Goal: Task Accomplishment & Management: Manage account settings

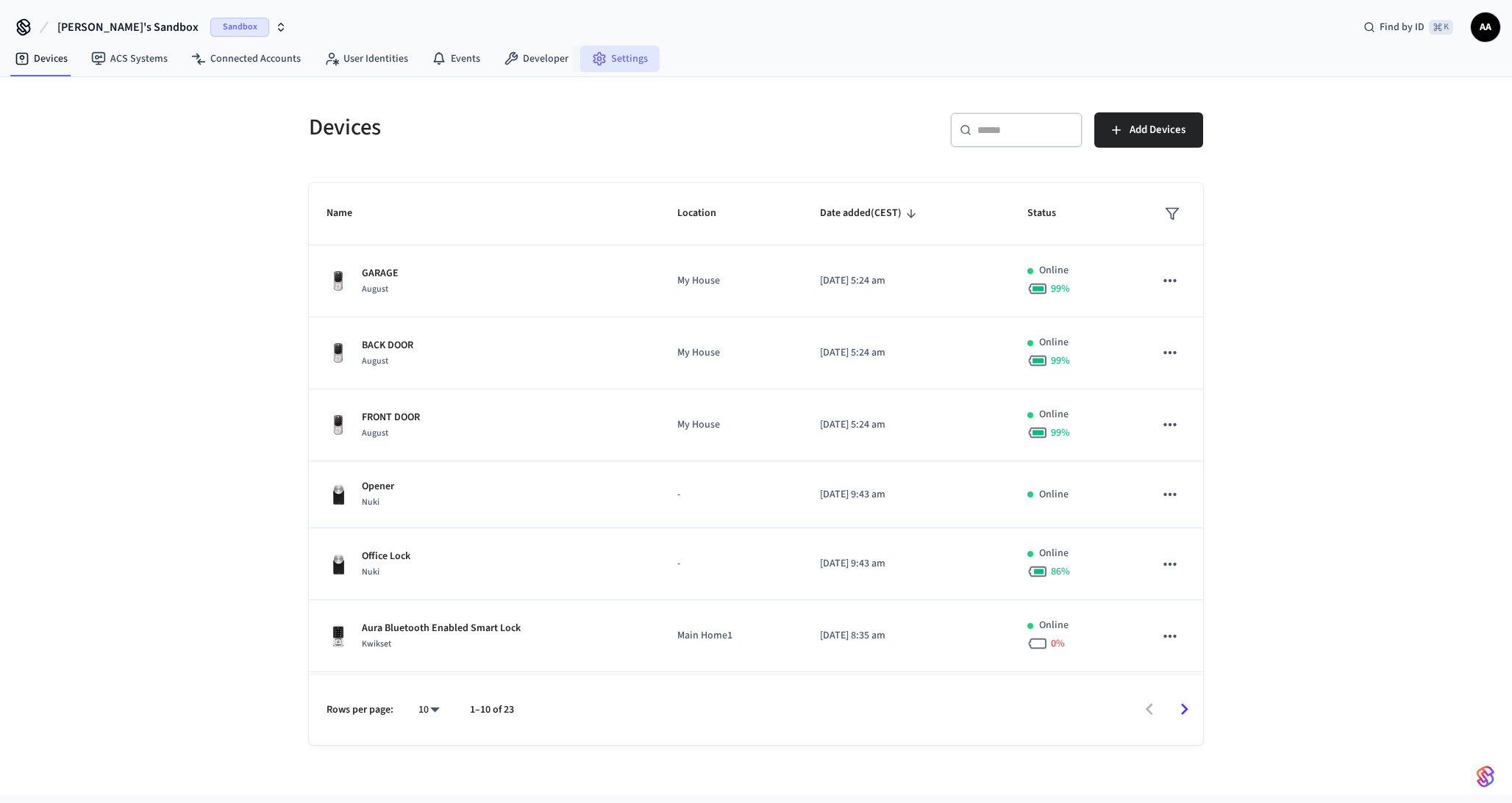
click at [619, 57] on link "Settings" at bounding box center [619, 59] width 79 height 26
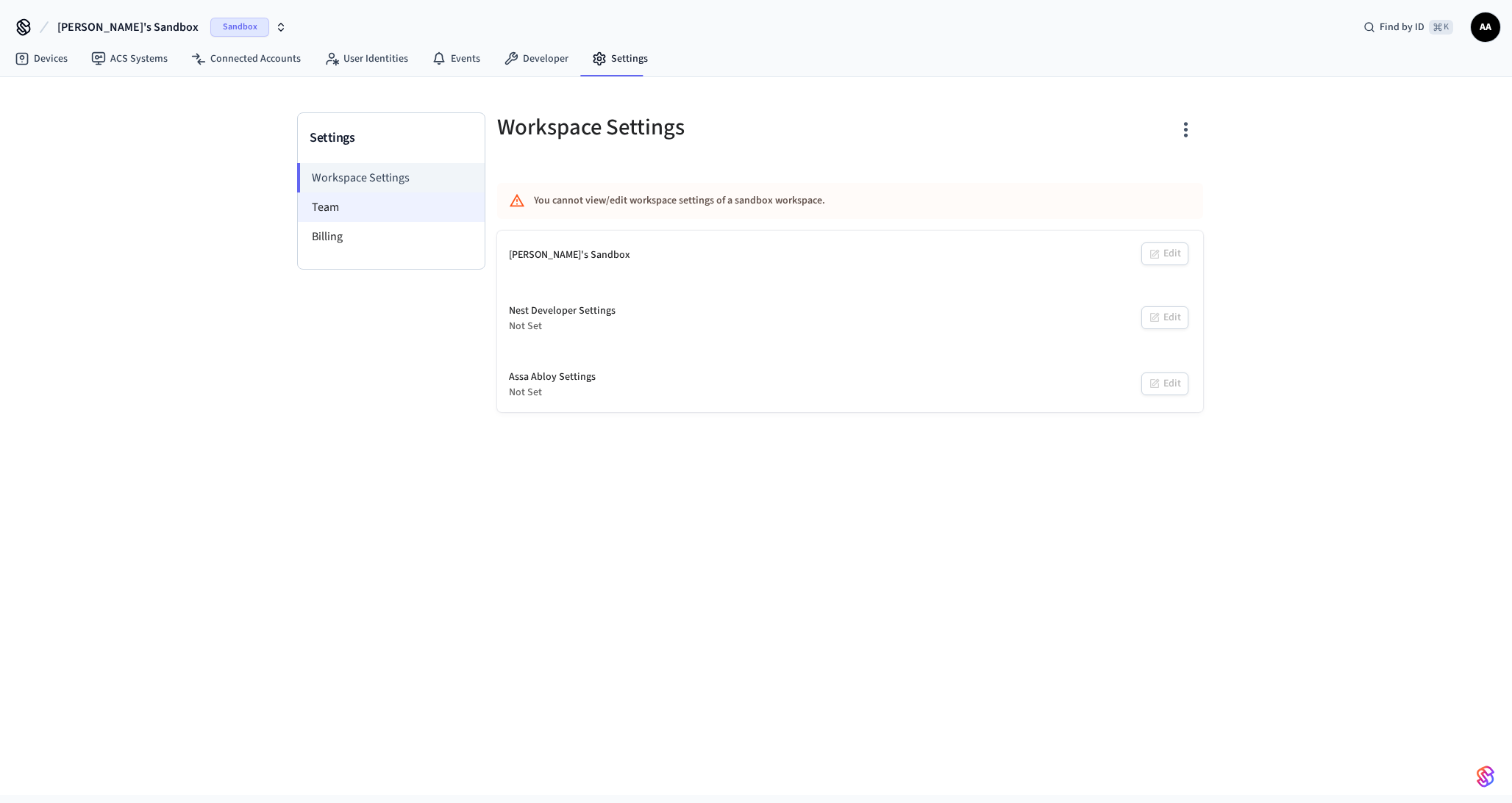
click at [356, 207] on li "Team" at bounding box center [390, 207] width 187 height 29
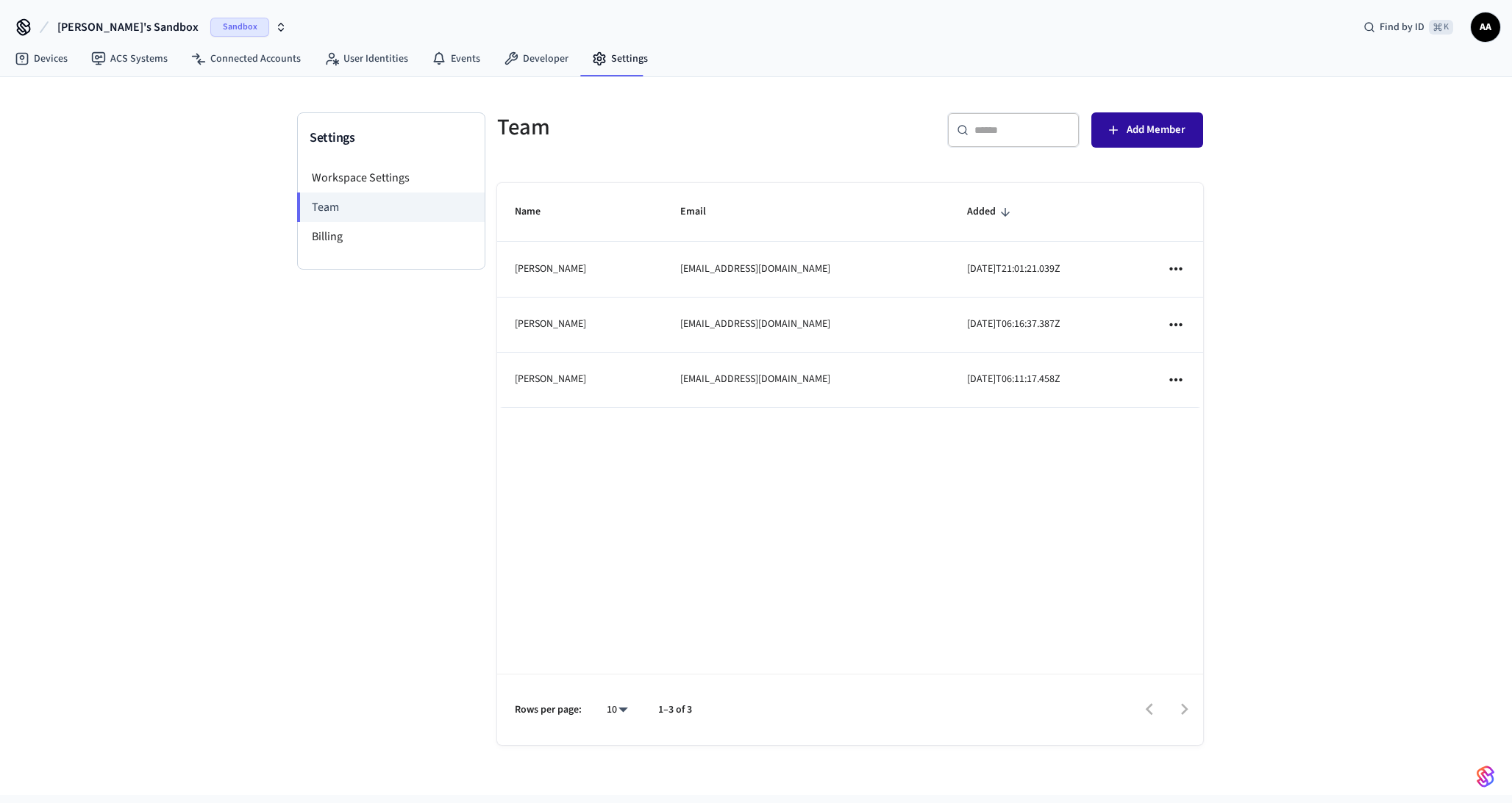
click at [1145, 134] on span "Add Member" at bounding box center [1156, 130] width 59 height 20
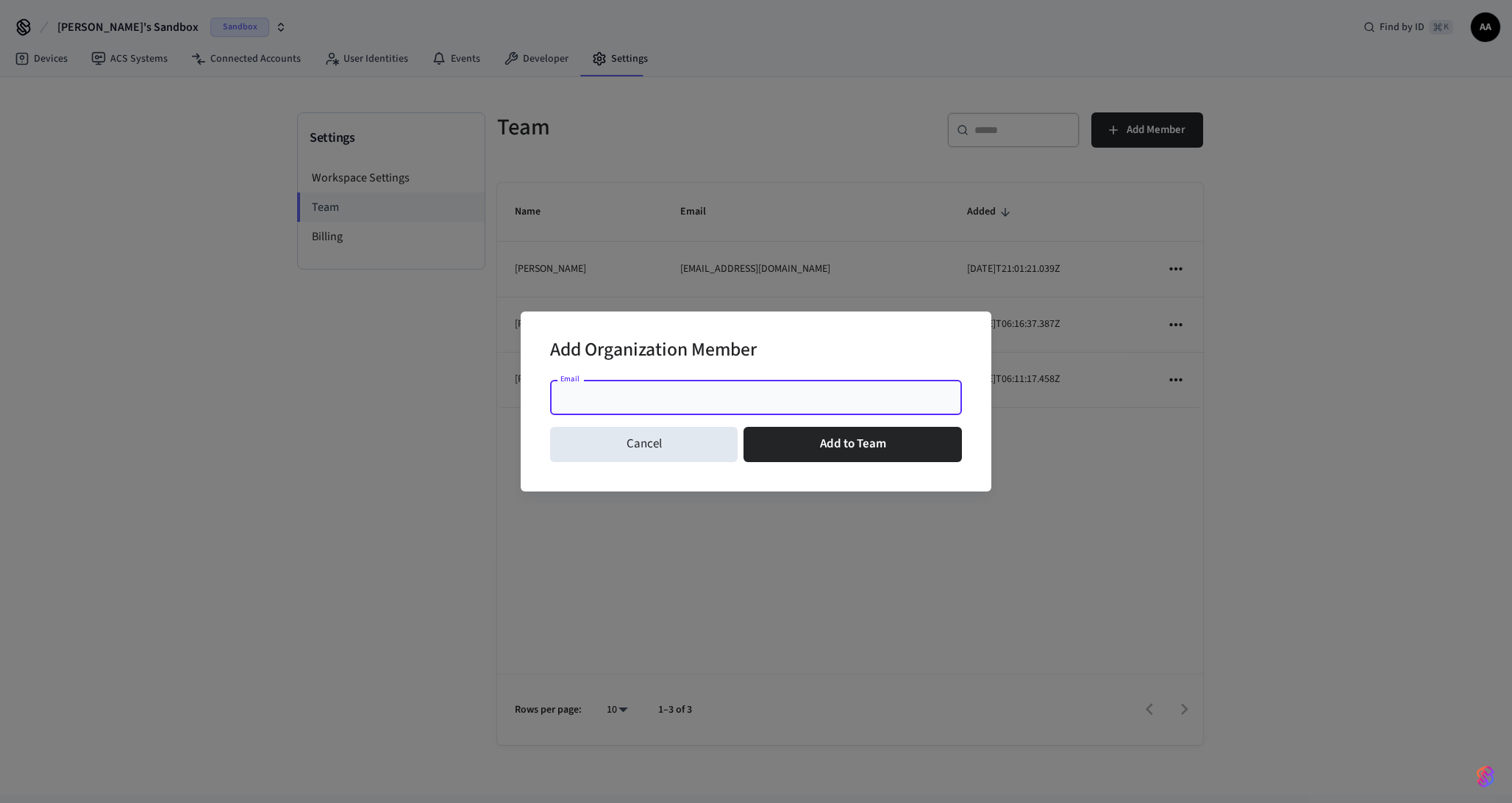
click at [640, 399] on input "Email" at bounding box center [756, 397] width 394 height 15
type input "**********"
click at [795, 439] on button "Add to Team" at bounding box center [852, 445] width 218 height 35
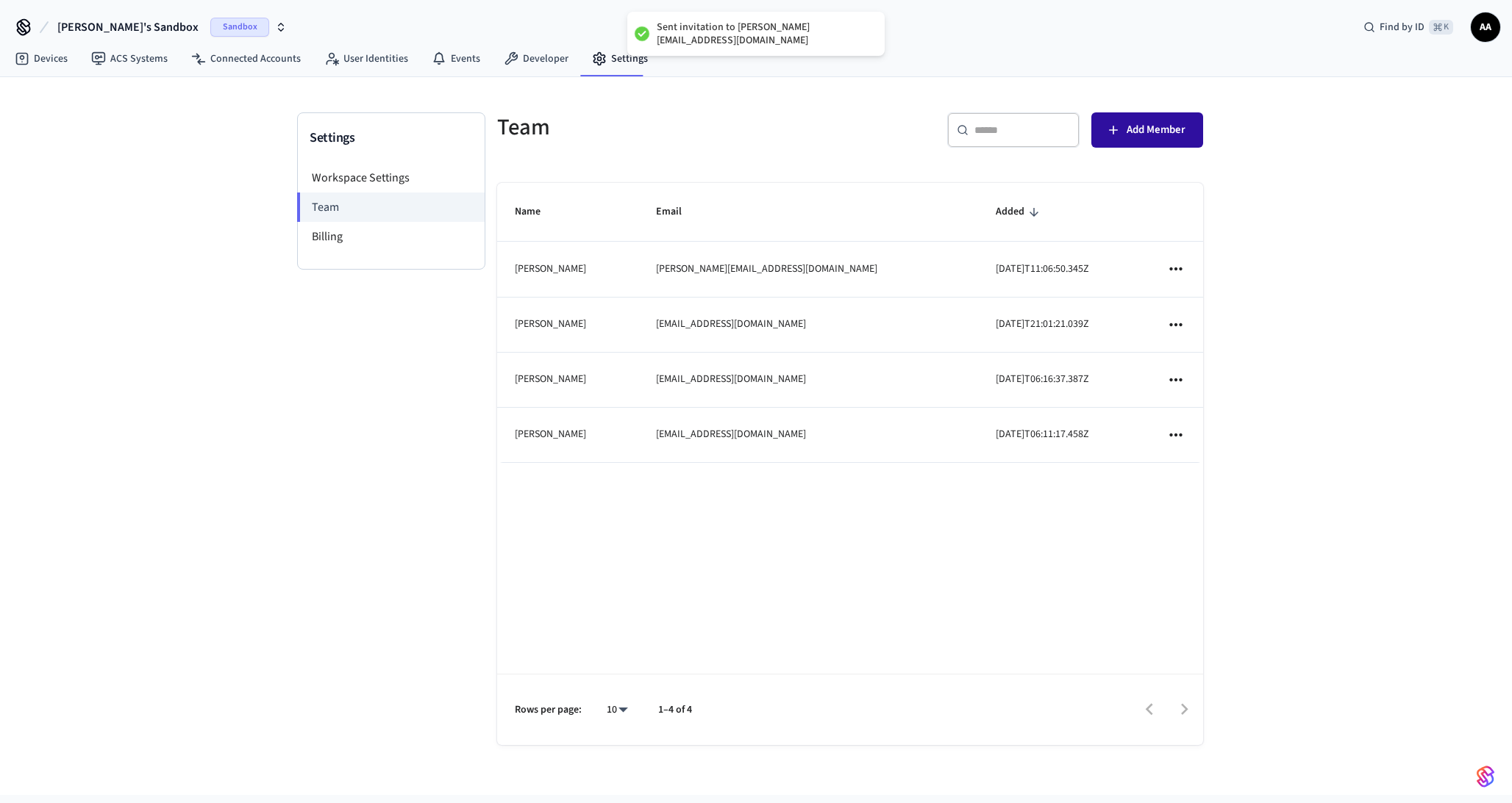
click at [1141, 129] on span "Add Member" at bounding box center [1156, 130] width 59 height 20
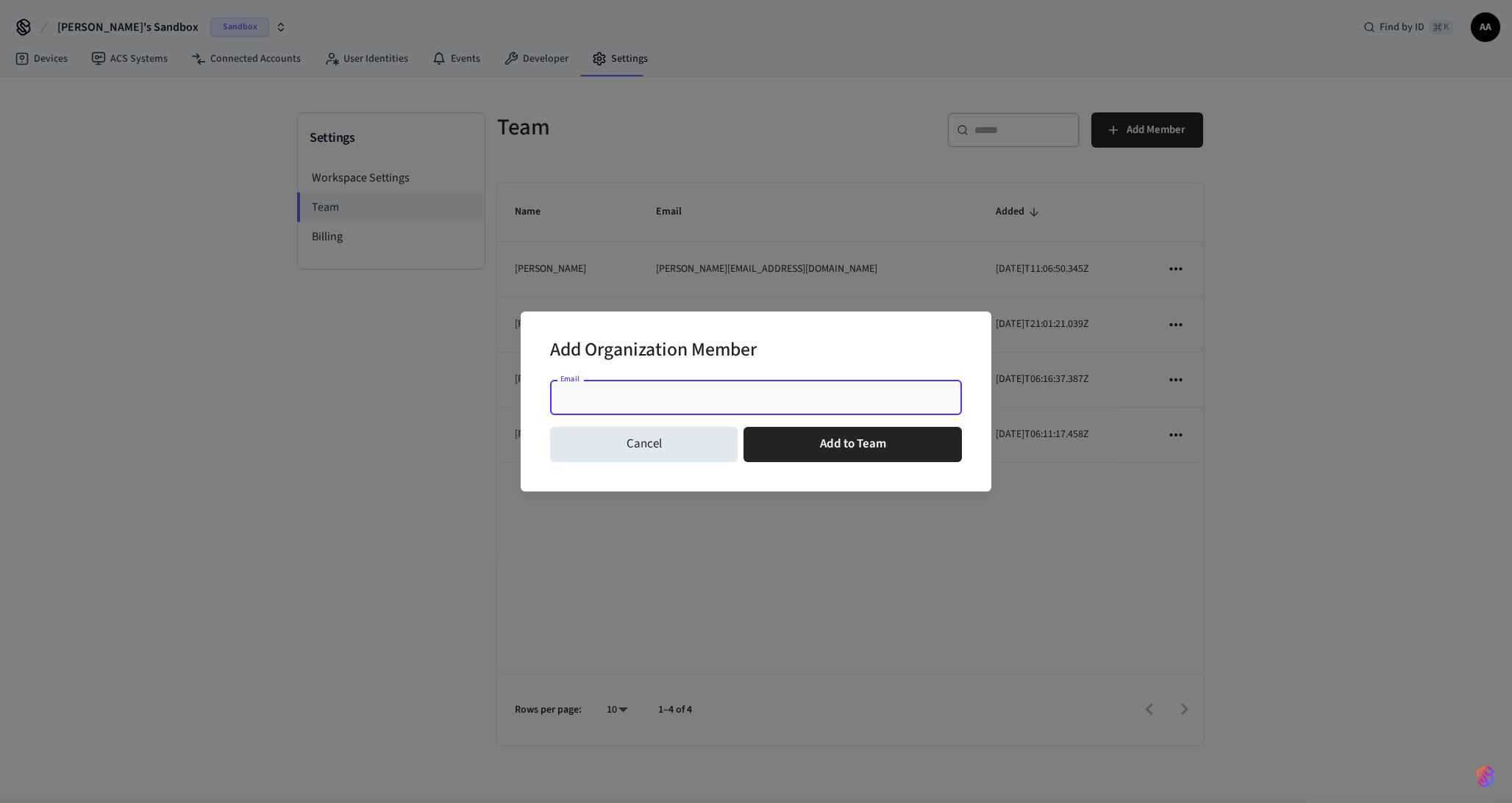
click at [613, 393] on input "Email" at bounding box center [756, 397] width 394 height 15
type input "**********"
click at [848, 448] on button "Add to Team" at bounding box center [852, 445] width 218 height 35
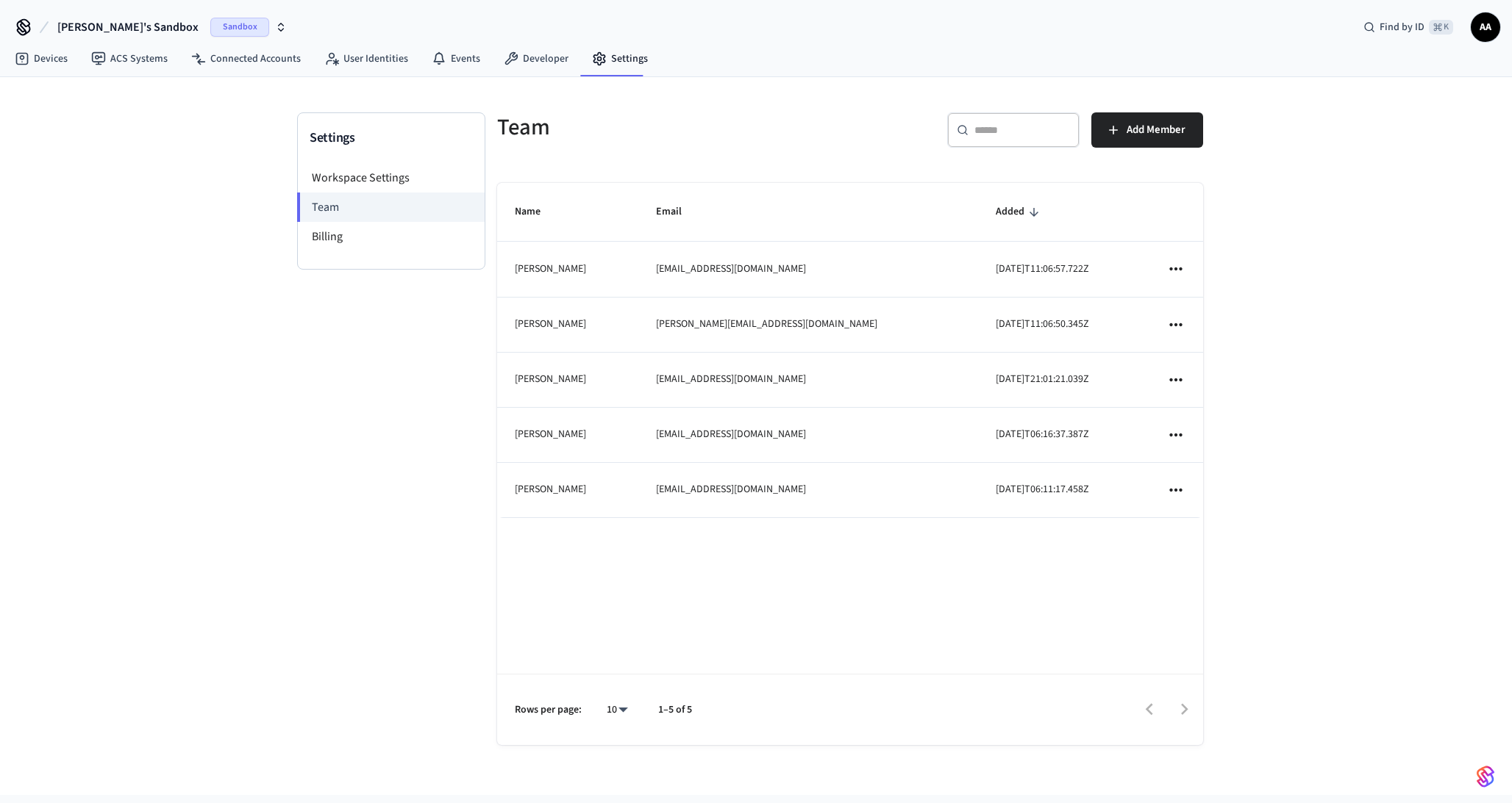
click at [1180, 373] on icon "sticky table" at bounding box center [1176, 380] width 20 height 20
click at [1209, 424] on li "Remove" at bounding box center [1216, 422] width 77 height 39
click at [1169, 375] on icon "sticky table" at bounding box center [1176, 380] width 20 height 20
click at [1211, 422] on li "Remove" at bounding box center [1216, 422] width 77 height 39
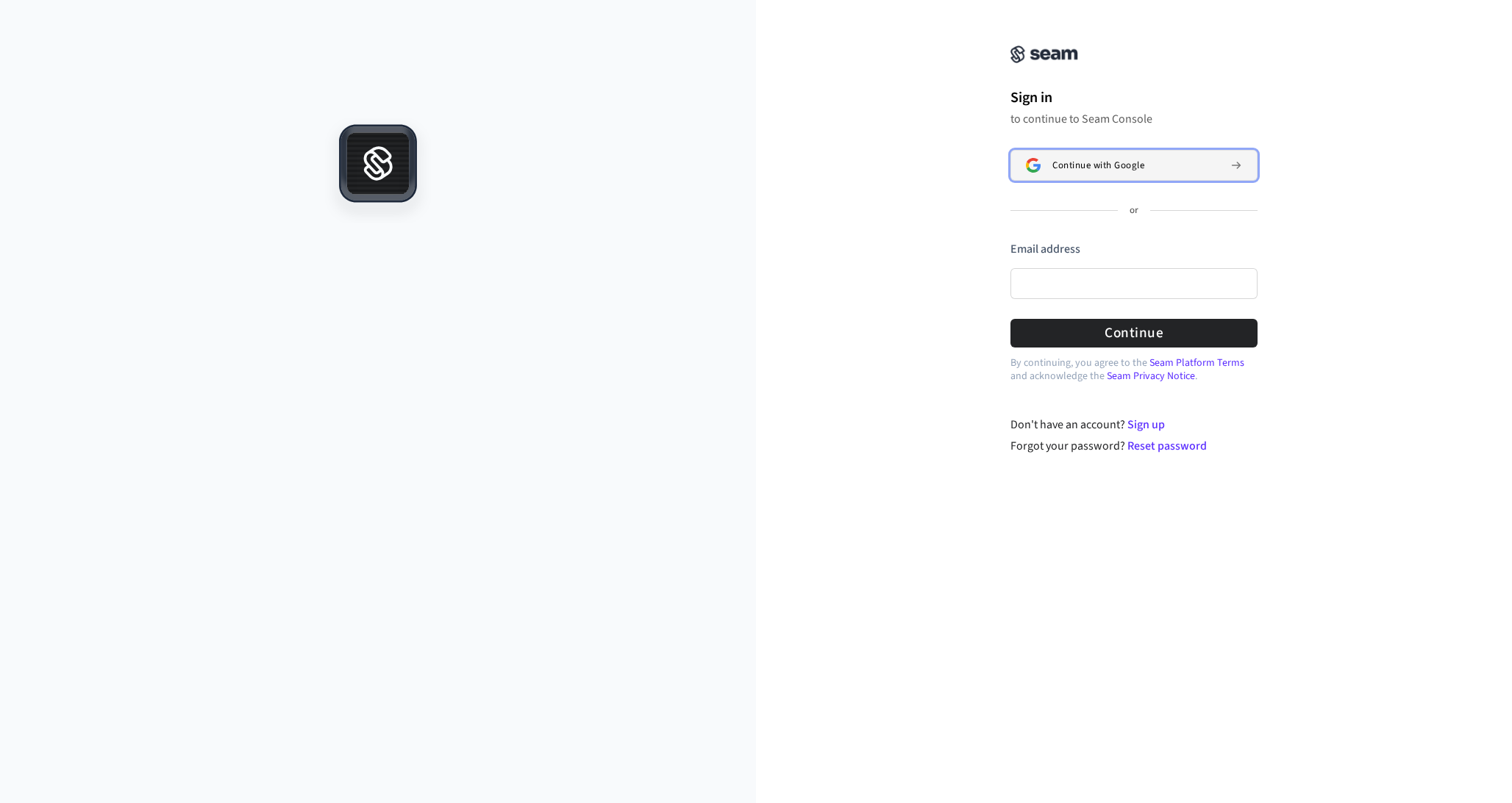
click at [1105, 159] on span "Continue with Google" at bounding box center [1098, 165] width 92 height 12
